Goal: Find specific page/section: Find specific page/section

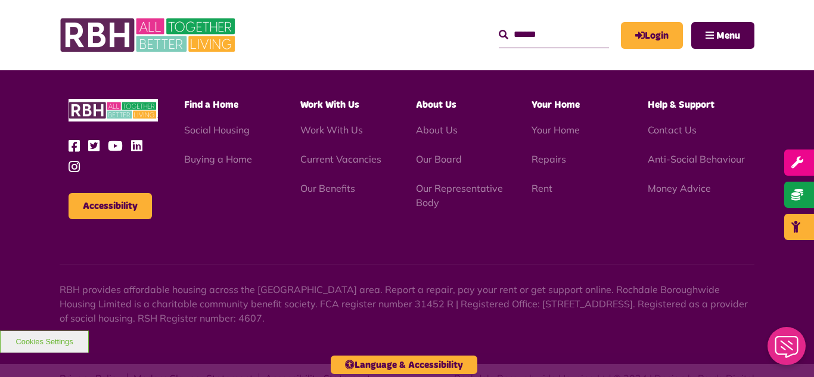
scroll to position [1212, 0]
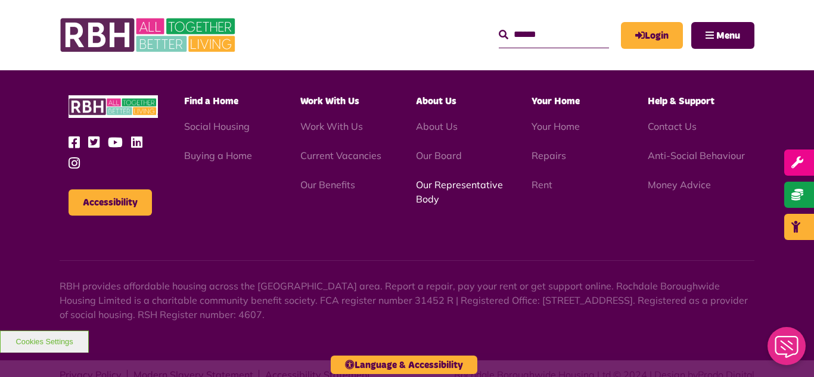
click at [441, 179] on link "Our Representative Body" at bounding box center [459, 192] width 87 height 26
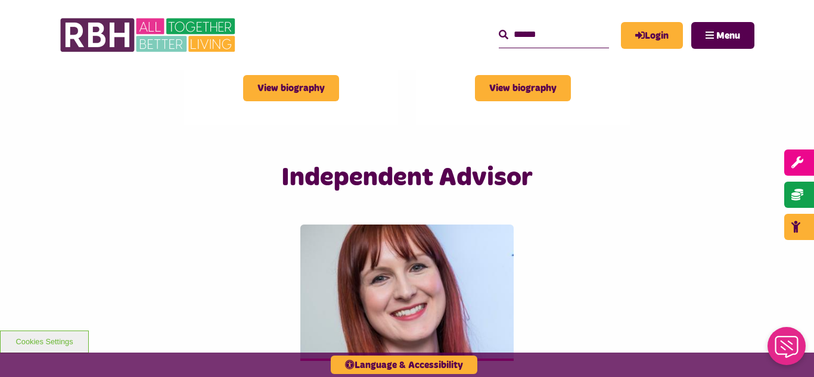
scroll to position [2837, 0]
